Goal: Register for event/course

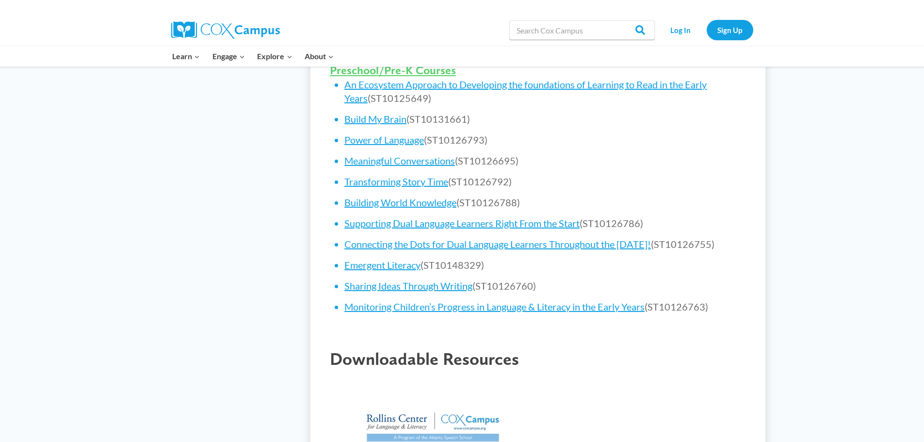
scroll to position [582, 0]
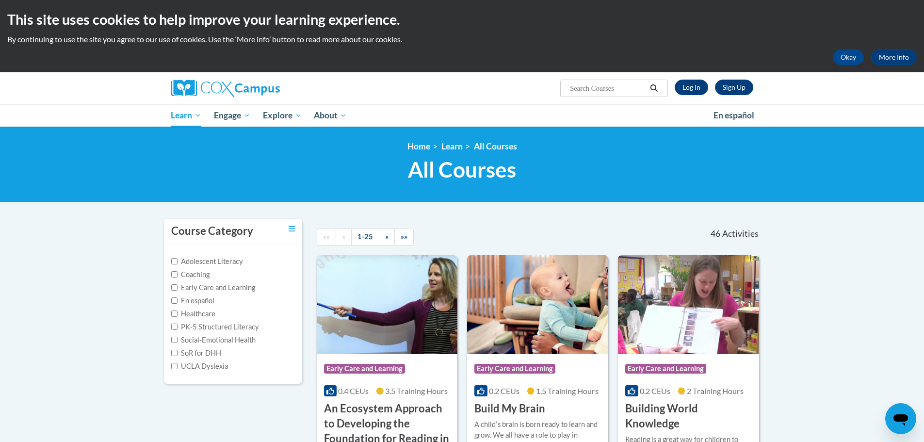
click at [606, 87] on input "Search..." at bounding box center [608, 88] width 78 height 12
type input "tranfsfering"
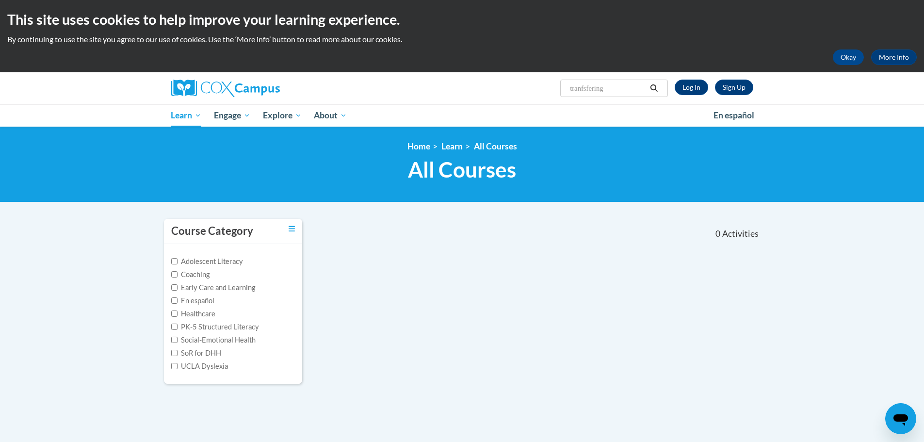
click at [621, 91] on input "tranfsfering" at bounding box center [608, 88] width 78 height 12
type input "tranforming story time"
click at [640, 86] on input "tranforming story time" at bounding box center [608, 88] width 78 height 12
click at [615, 90] on input "tranforming story time" at bounding box center [608, 88] width 78 height 12
click at [581, 87] on input "tranforming story time" at bounding box center [608, 88] width 78 height 12
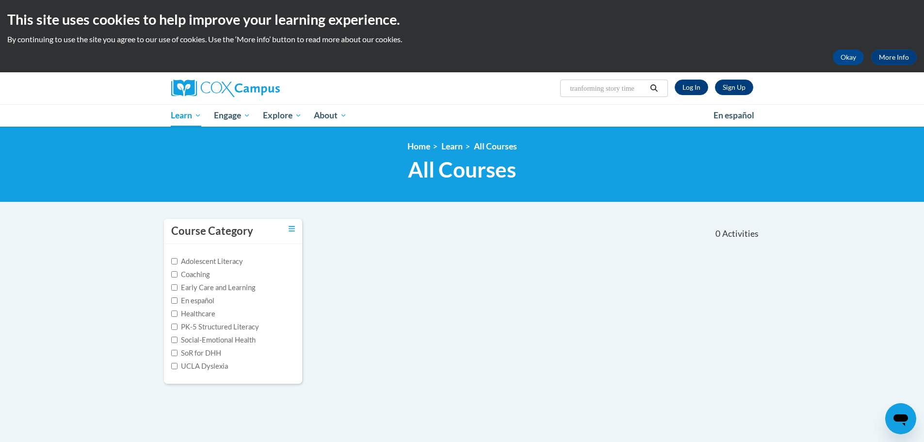
click at [583, 87] on input "tranforming story time" at bounding box center [608, 88] width 78 height 12
type input "transforming story time"
click at [690, 82] on link "Log In" at bounding box center [691, 88] width 33 height 16
click at [624, 90] on input "Search..." at bounding box center [608, 88] width 78 height 12
click at [584, 86] on input "tranforming story time" at bounding box center [608, 88] width 78 height 12
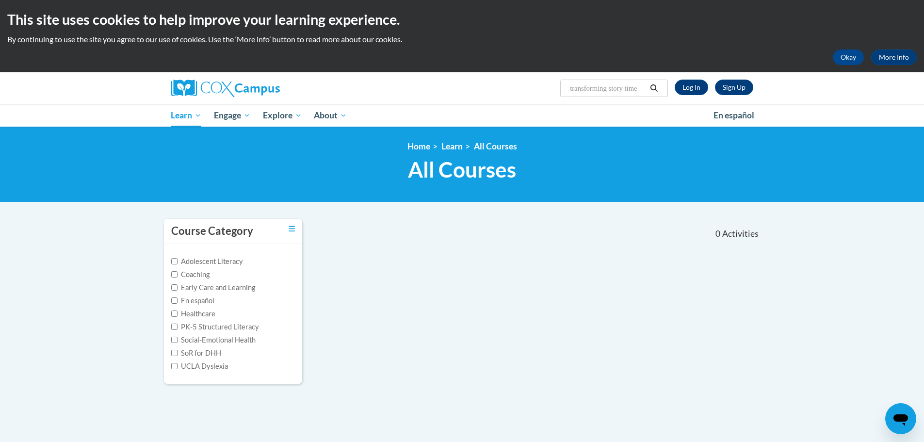
type input "transforming story time"
click at [652, 87] on icon "Search" at bounding box center [654, 87] width 9 height 7
type input "transforming story time"
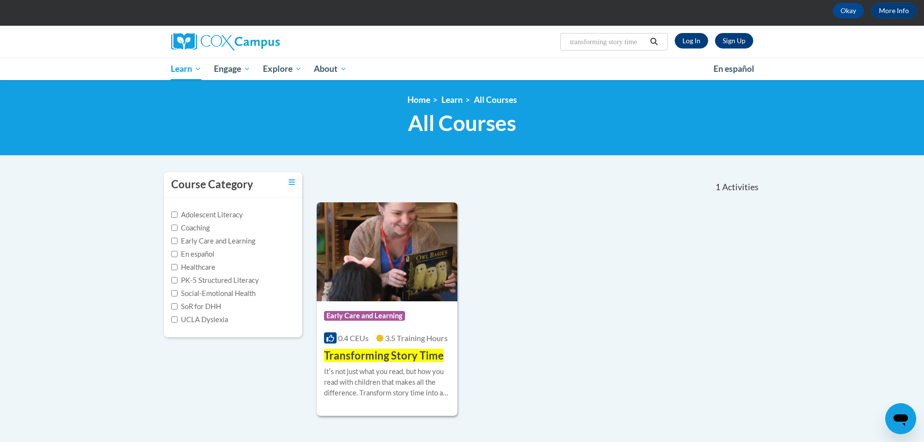
scroll to position [146, 0]
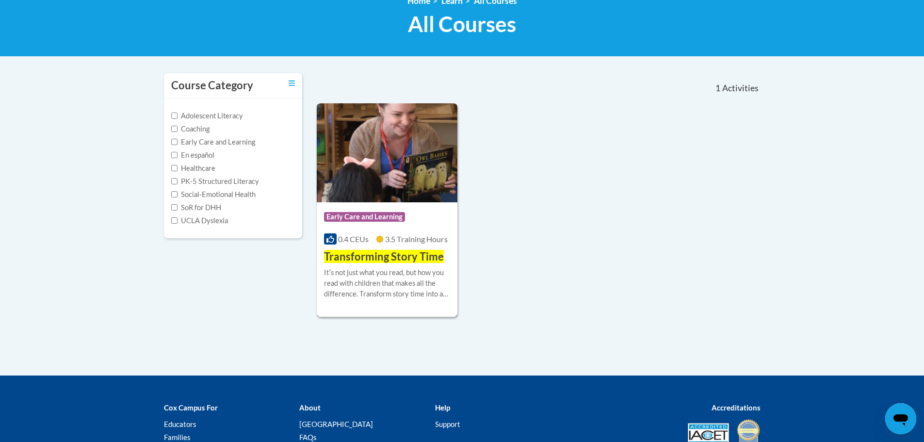
click at [380, 260] on span "Transforming Story Time" at bounding box center [384, 256] width 120 height 13
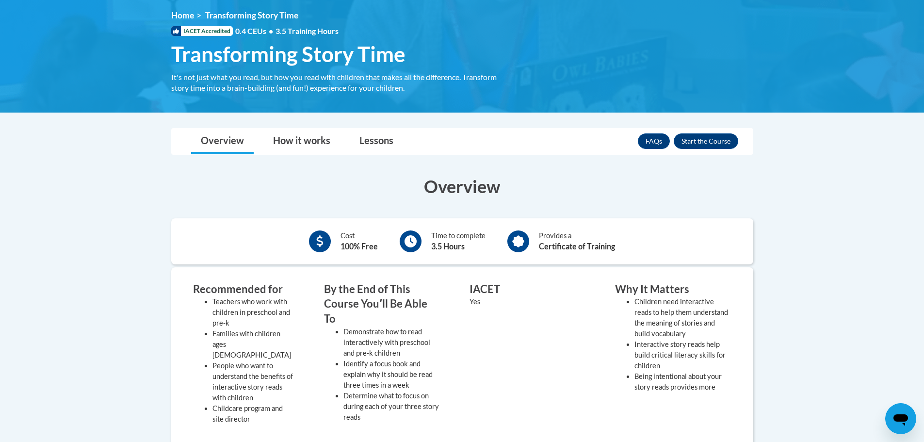
scroll to position [120, 0]
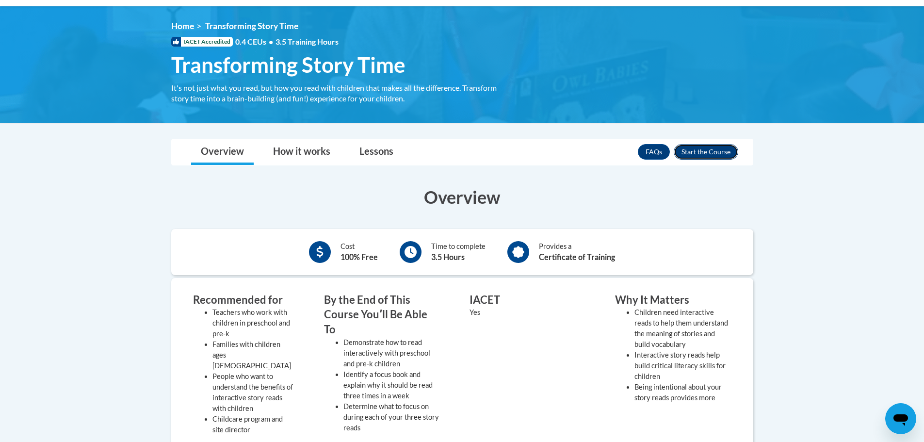
click at [708, 152] on button "Enroll" at bounding box center [706, 152] width 65 height 16
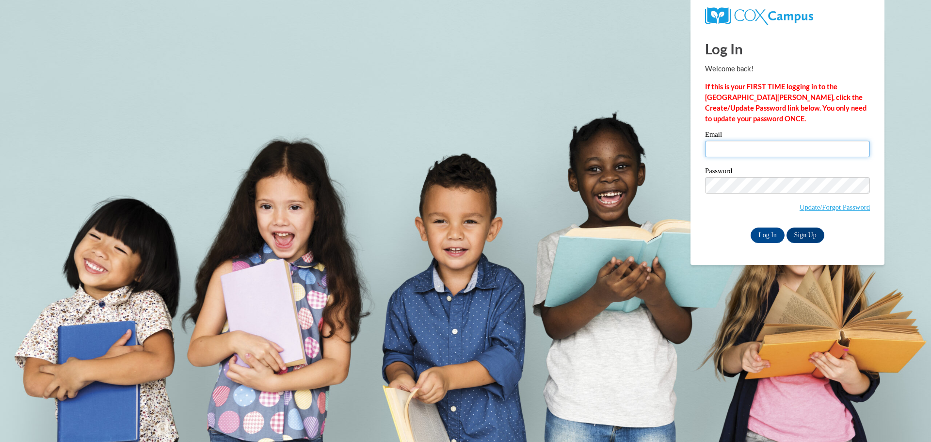
click at [731, 151] on input "Email" at bounding box center [787, 149] width 165 height 16
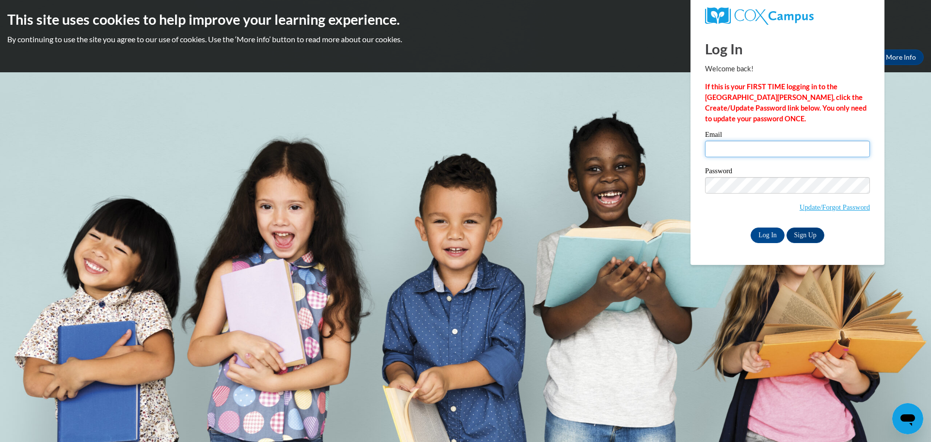
type input "b.engle@ccbdd.net"
click at [751, 228] on input "Log In" at bounding box center [768, 236] width 34 height 16
